Goal: Information Seeking & Learning: Learn about a topic

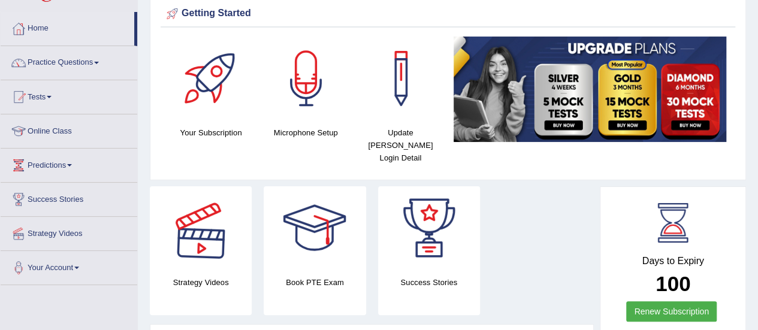
scroll to position [60, 0]
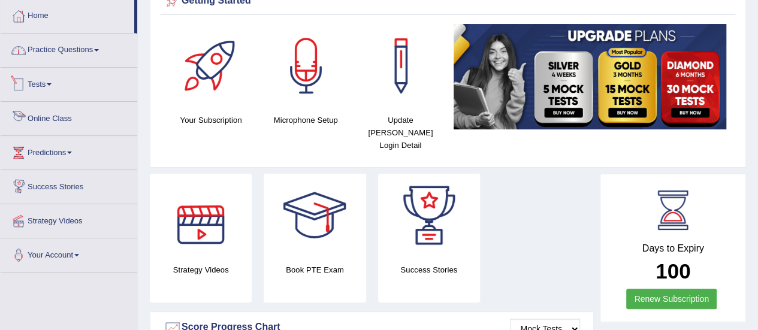
click at [75, 47] on link "Practice Questions" at bounding box center [69, 49] width 137 height 30
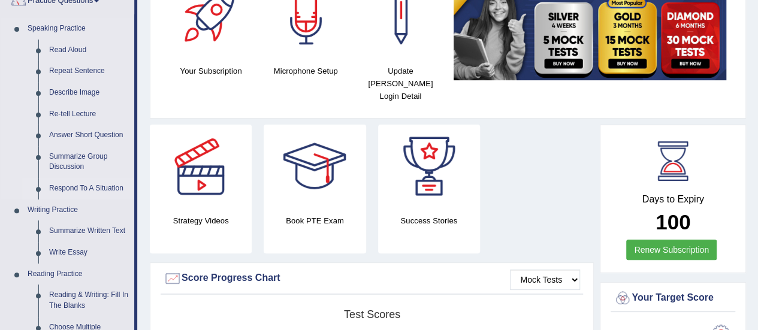
scroll to position [120, 0]
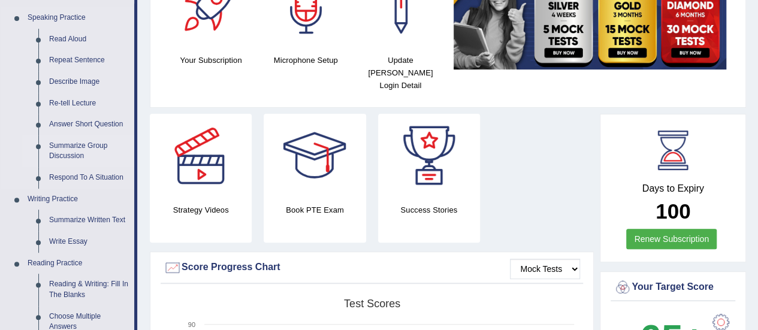
click at [77, 149] on link "Summarize Group Discussion" at bounding box center [89, 151] width 90 height 32
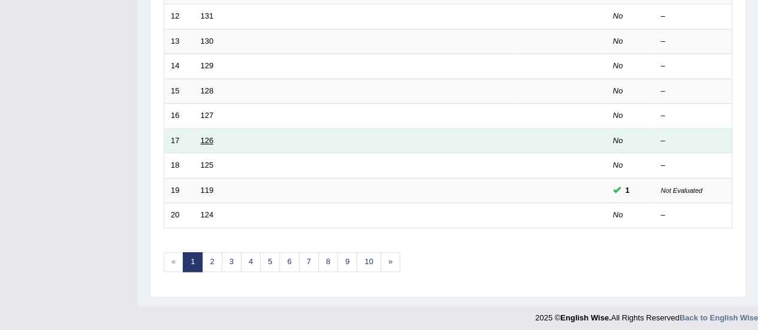
click at [205, 136] on link "126" at bounding box center [207, 140] width 13 height 9
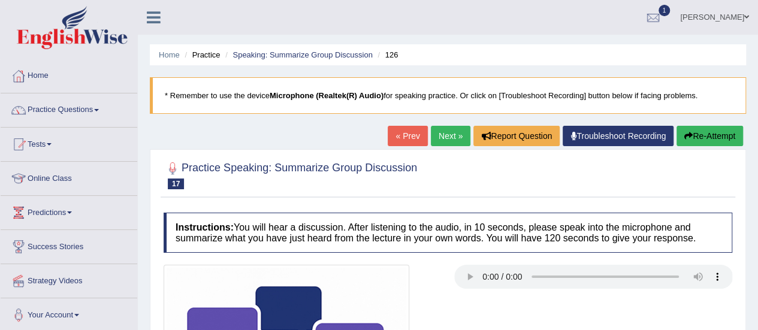
click at [155, 52] on ul "Home Practice Speaking: Summarize Group Discussion 126" at bounding box center [448, 54] width 596 height 21
click at [165, 56] on link "Home" at bounding box center [169, 54] width 21 height 9
